Goal: Transaction & Acquisition: Purchase product/service

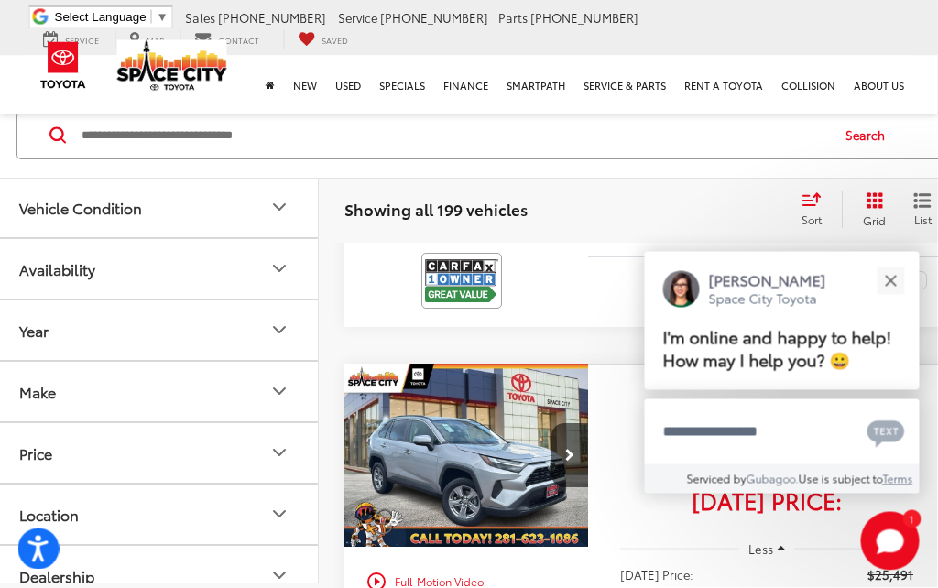
scroll to position [691, 11]
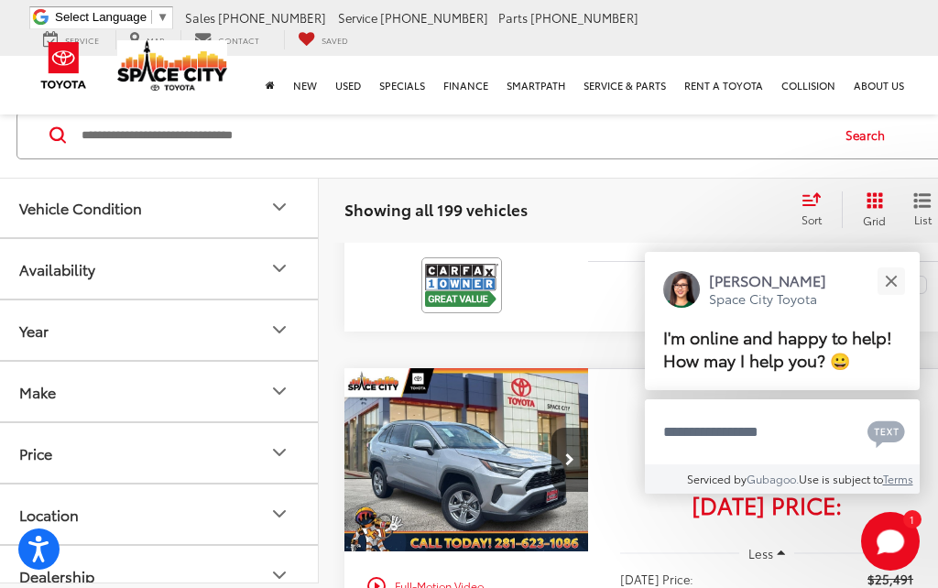
click at [274, 391] on icon "Make" at bounding box center [279, 391] width 22 height 22
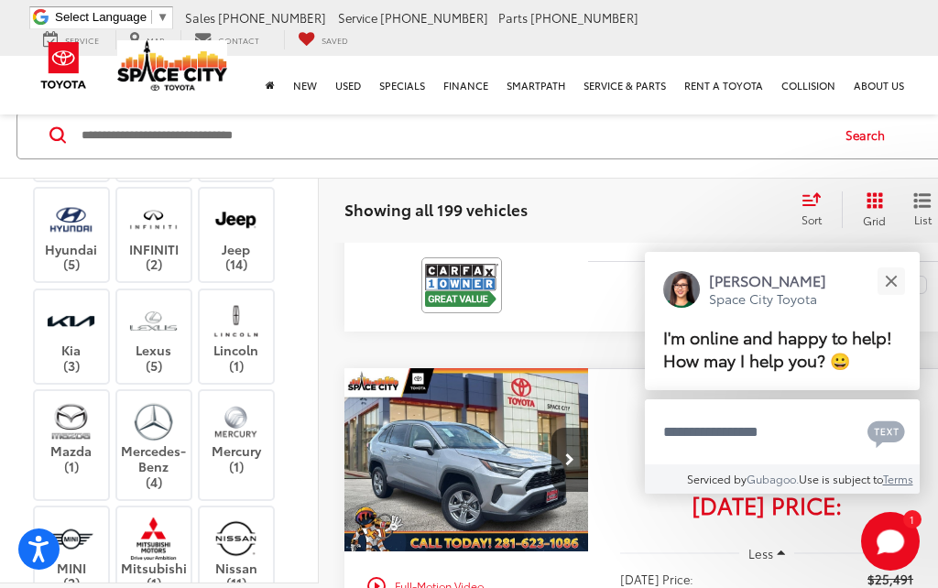
scroll to position [414, 0]
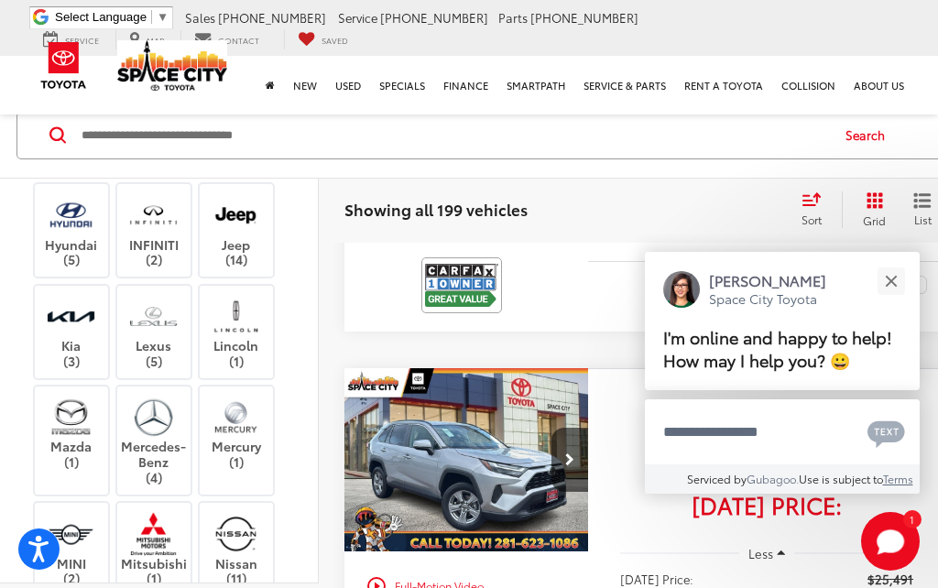
click at [160, 338] on img at bounding box center [153, 316] width 50 height 43
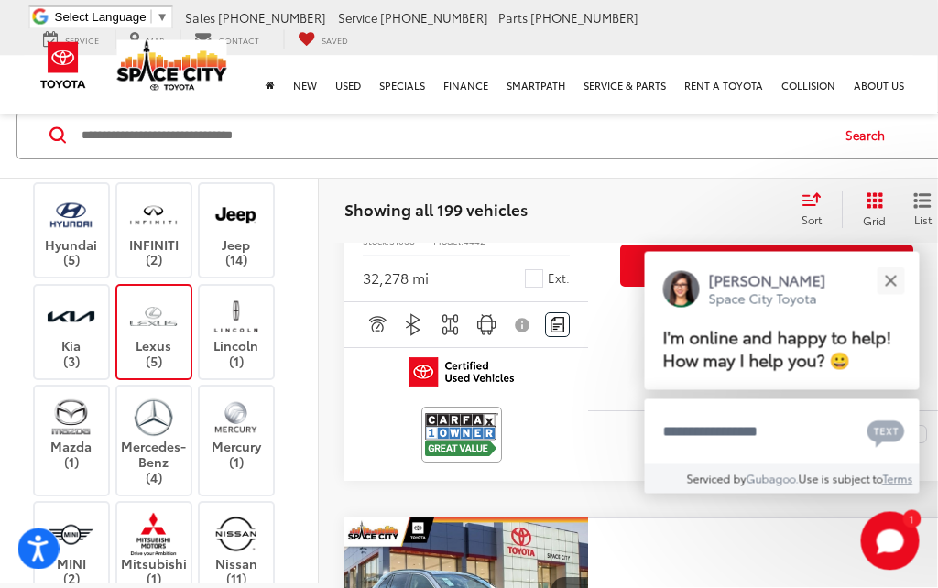
scroll to position [155, 11]
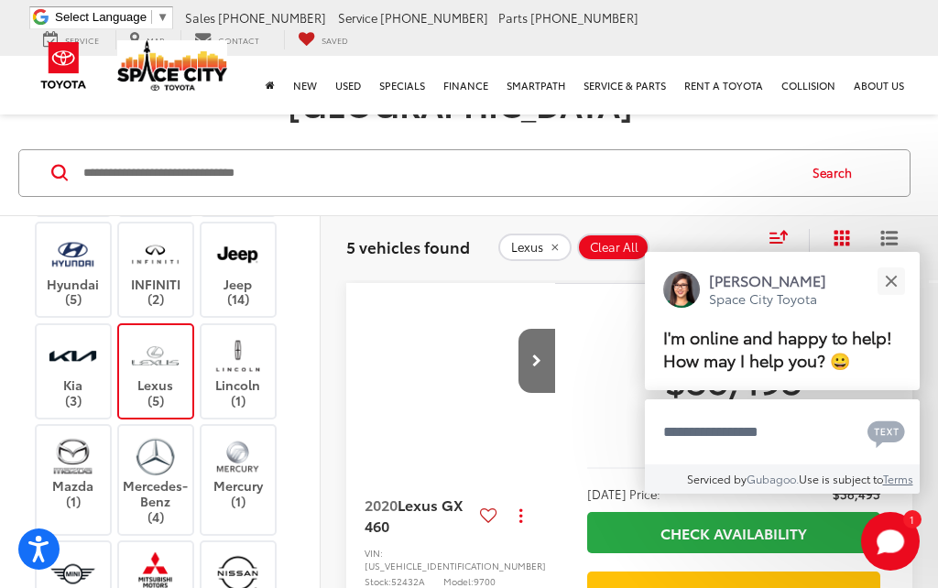
click at [897, 300] on button "Close" at bounding box center [890, 280] width 39 height 39
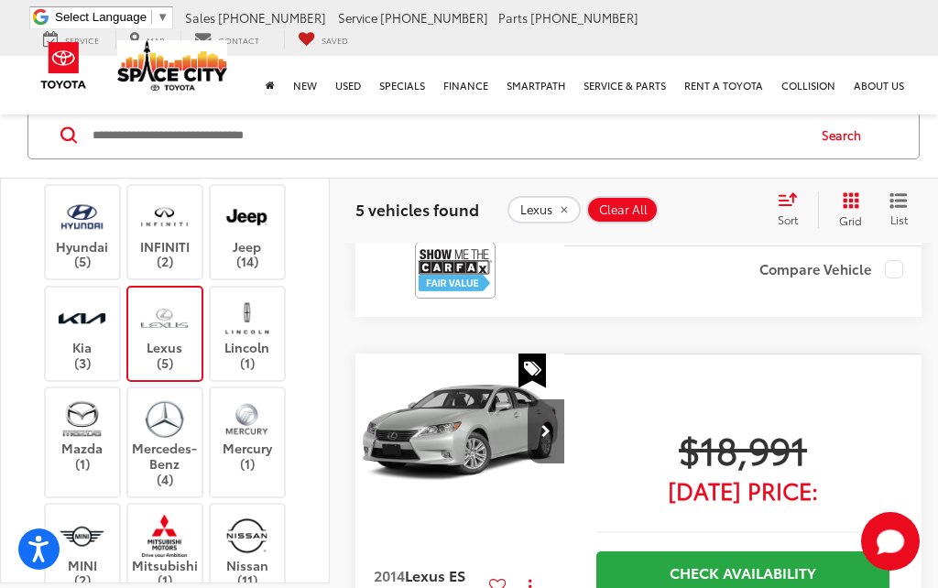
scroll to position [656, 0]
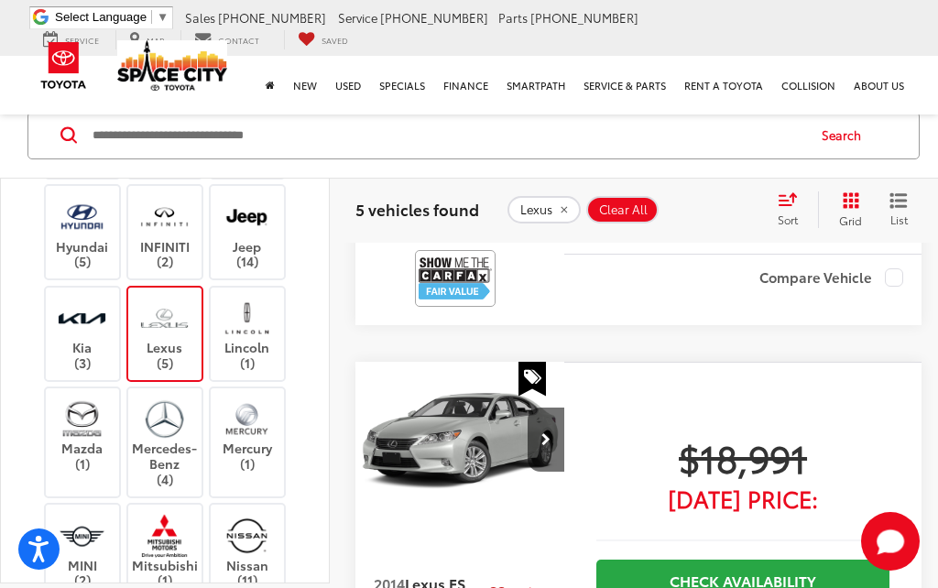
click at [759, 489] on span "[DATE] Price:" at bounding box center [742, 498] width 293 height 18
click at [545, 433] on icon "Next image" at bounding box center [545, 439] width 9 height 13
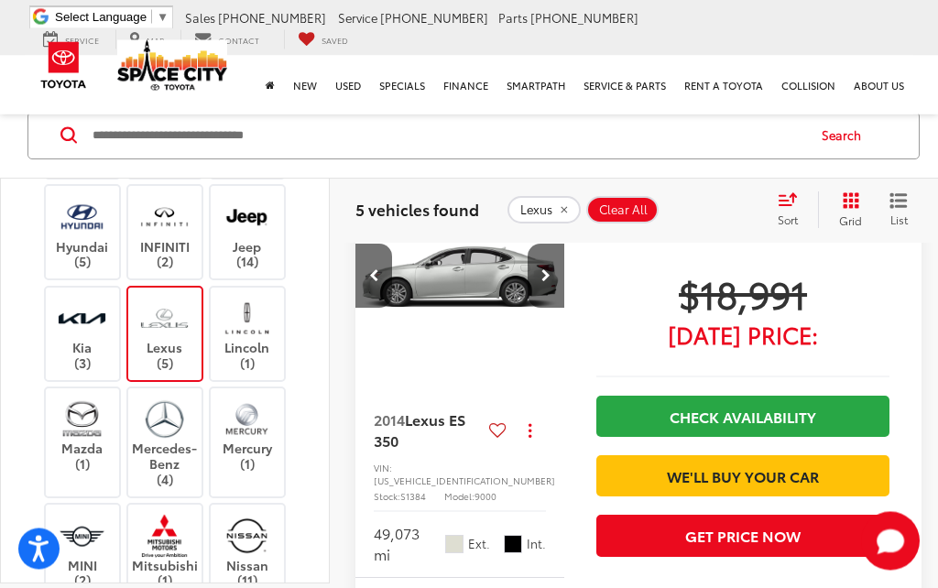
scroll to position [747, 0]
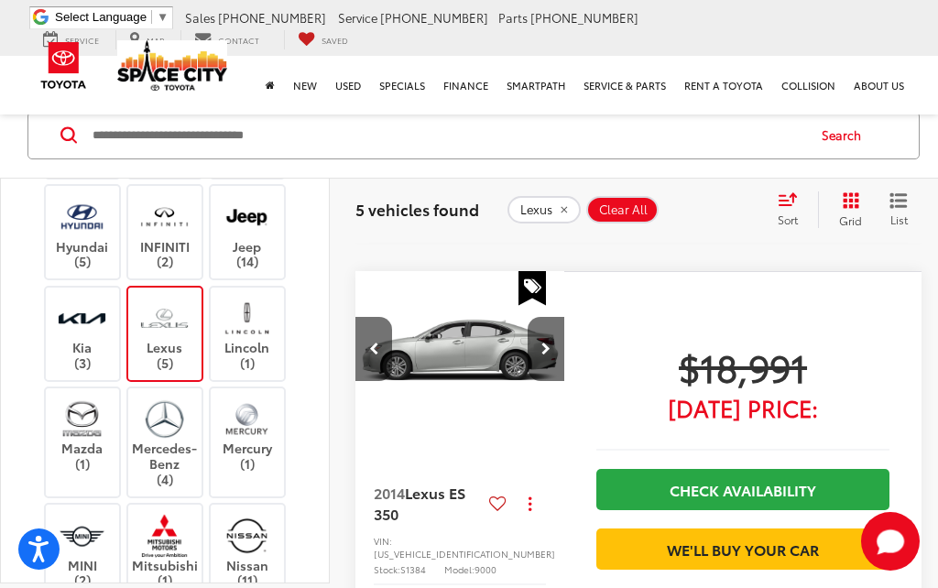
click at [421, 485] on span "Lexus ES 350" at bounding box center [420, 502] width 92 height 41
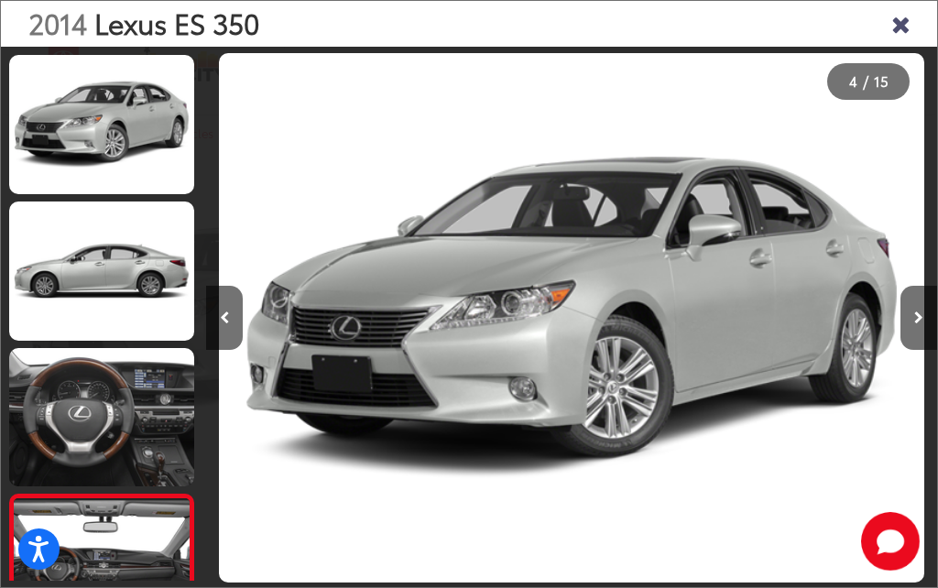
click at [910, 26] on icon "Close gallery" at bounding box center [900, 23] width 18 height 24
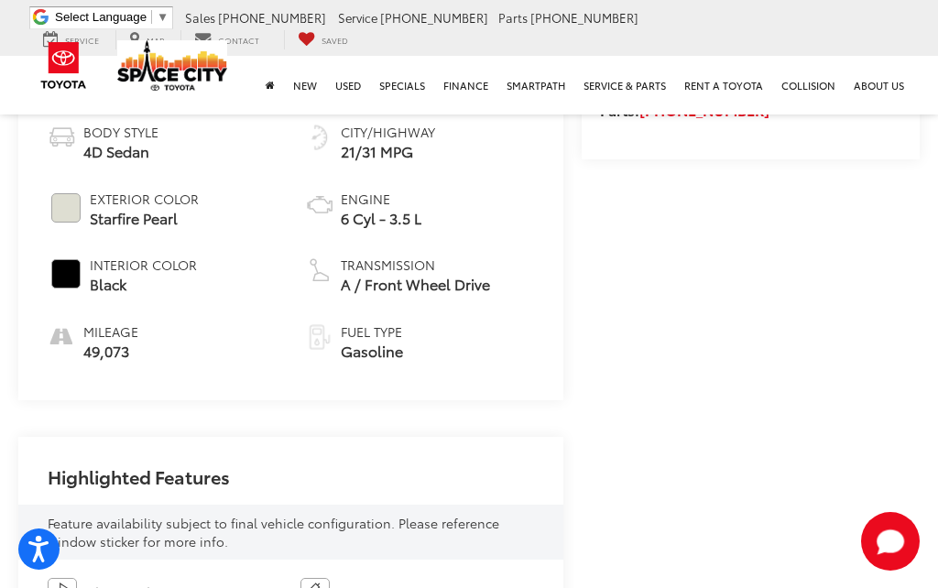
scroll to position [1028, 0]
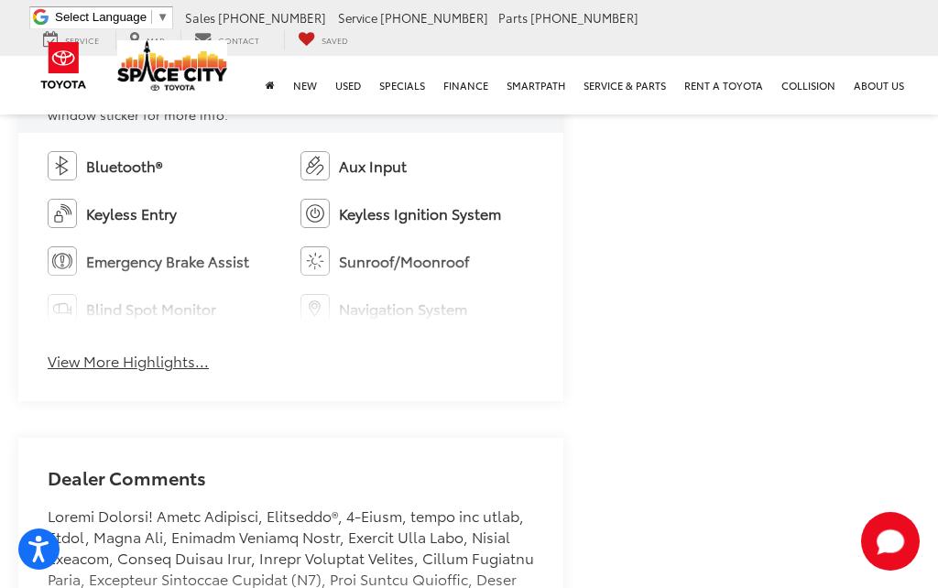
click at [154, 351] on button "View More Highlights..." at bounding box center [128, 361] width 161 height 21
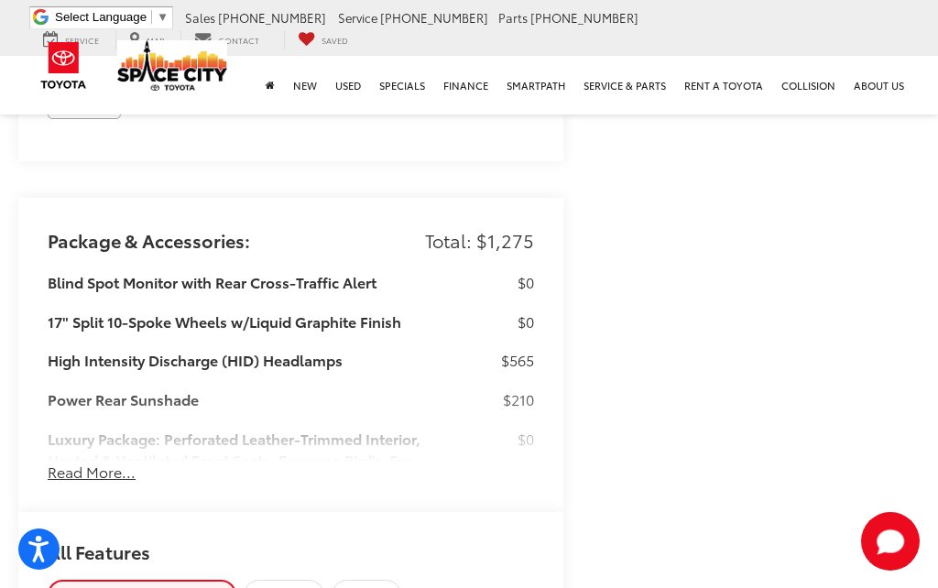
scroll to position [2009, 0]
click at [115, 469] on button "Read More..." at bounding box center [92, 471] width 88 height 21
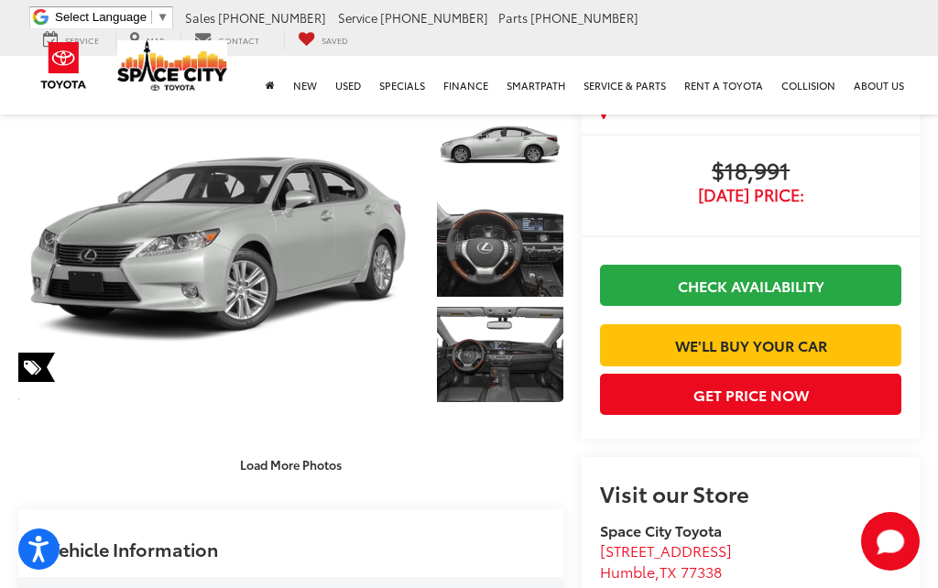
scroll to position [0, 0]
